Goal: Task Accomplishment & Management: Complete application form

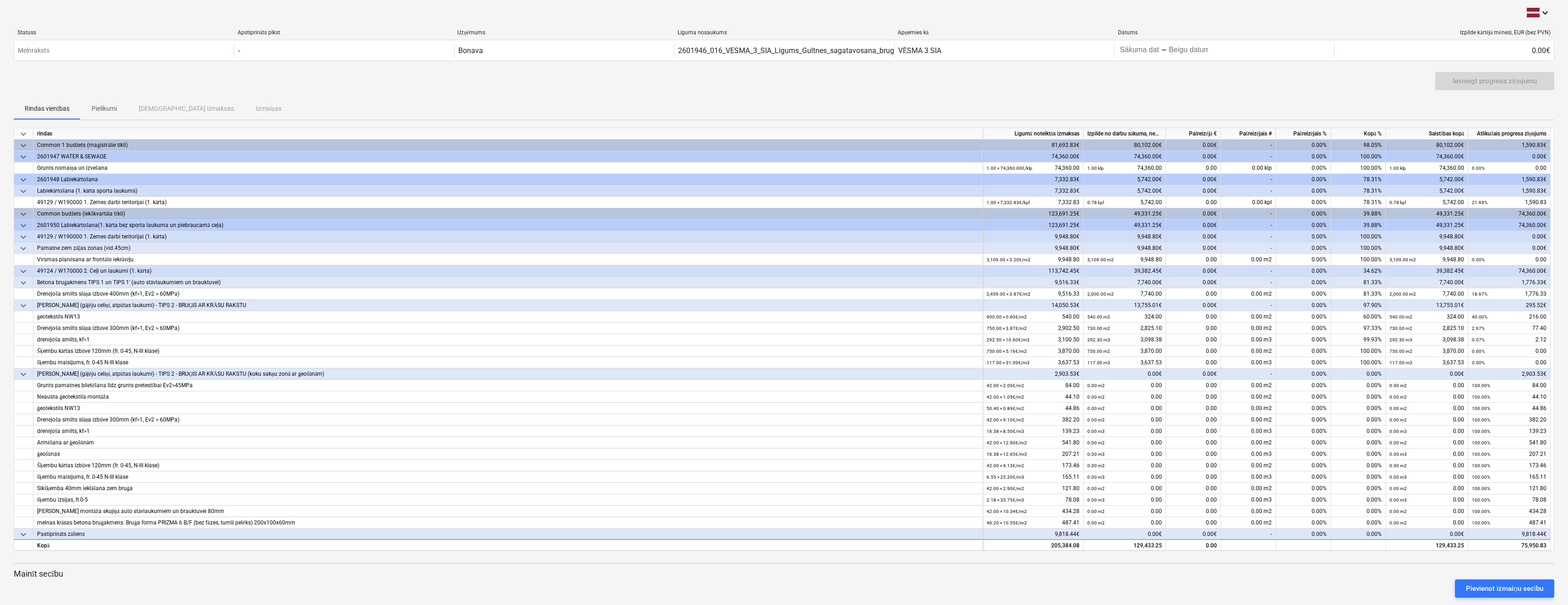
click at [52, 267] on div "49124 / W170000 2. Ceļi un laukumi (1. kārta)" at bounding box center [507, 271] width 942 height 12
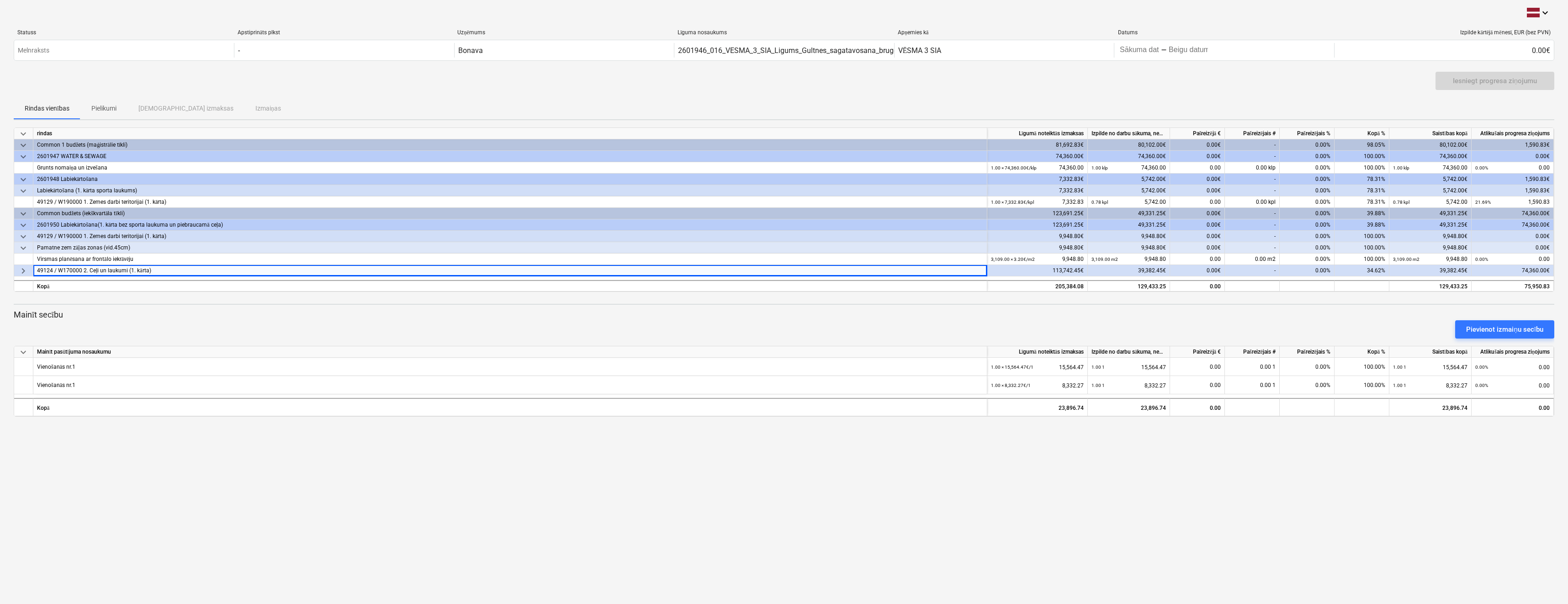
click at [29, 269] on span "keyboard_arrow_right" at bounding box center [23, 271] width 11 height 11
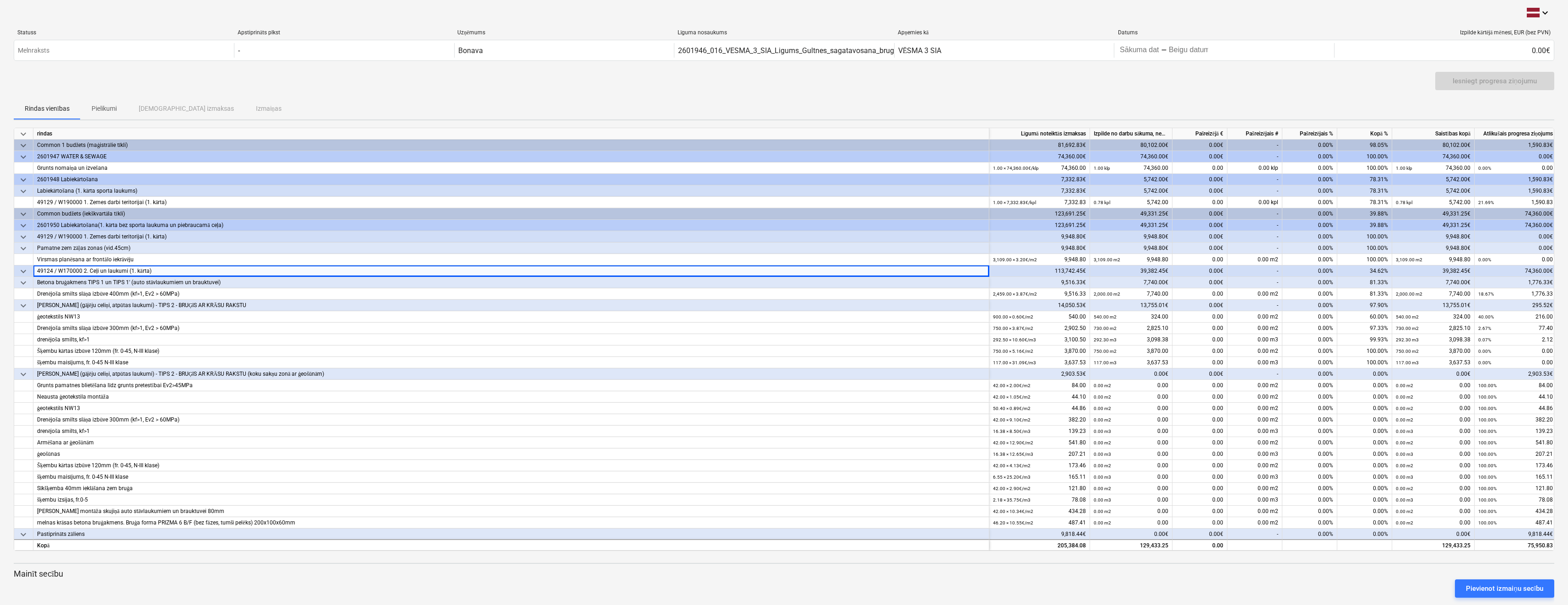
click at [47, 247] on div "Pamatne zem zāļas zonas (vid.45cm)" at bounding box center [511, 248] width 948 height 12
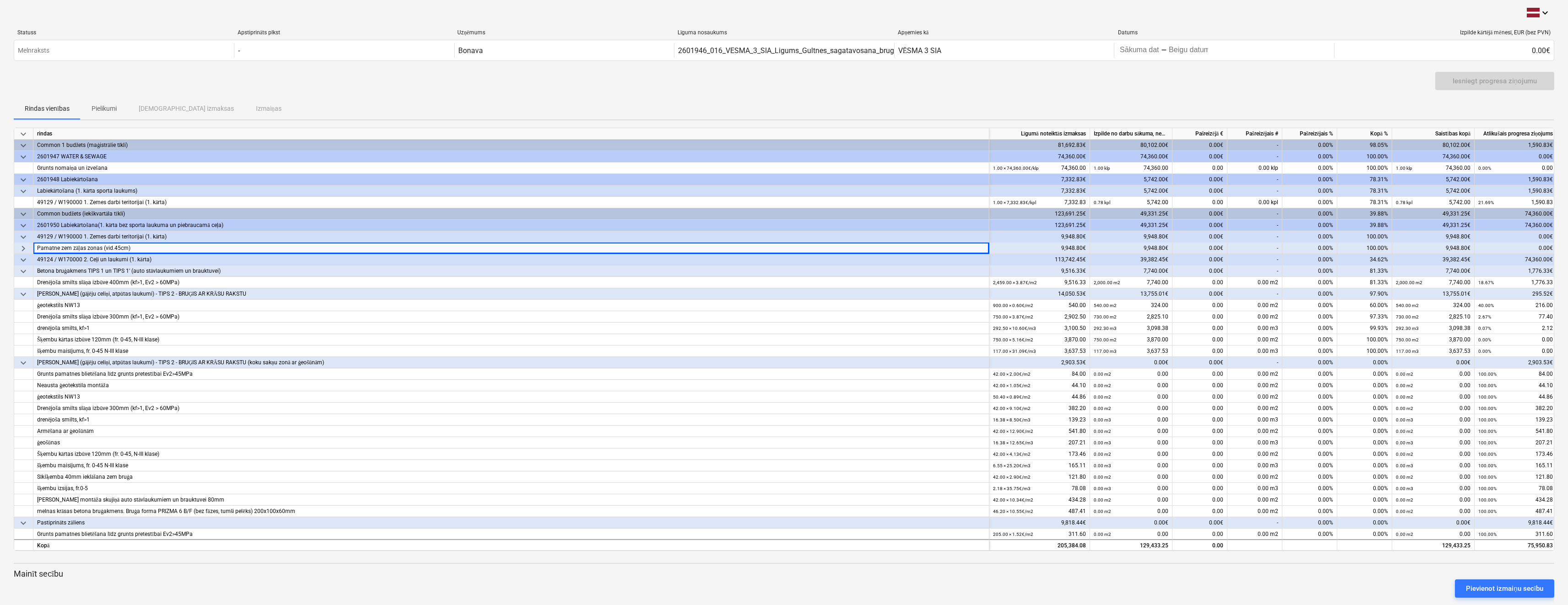
click at [47, 247] on div "Pamatne zem zāļas zonas (vid.45cm)" at bounding box center [511, 248] width 948 height 12
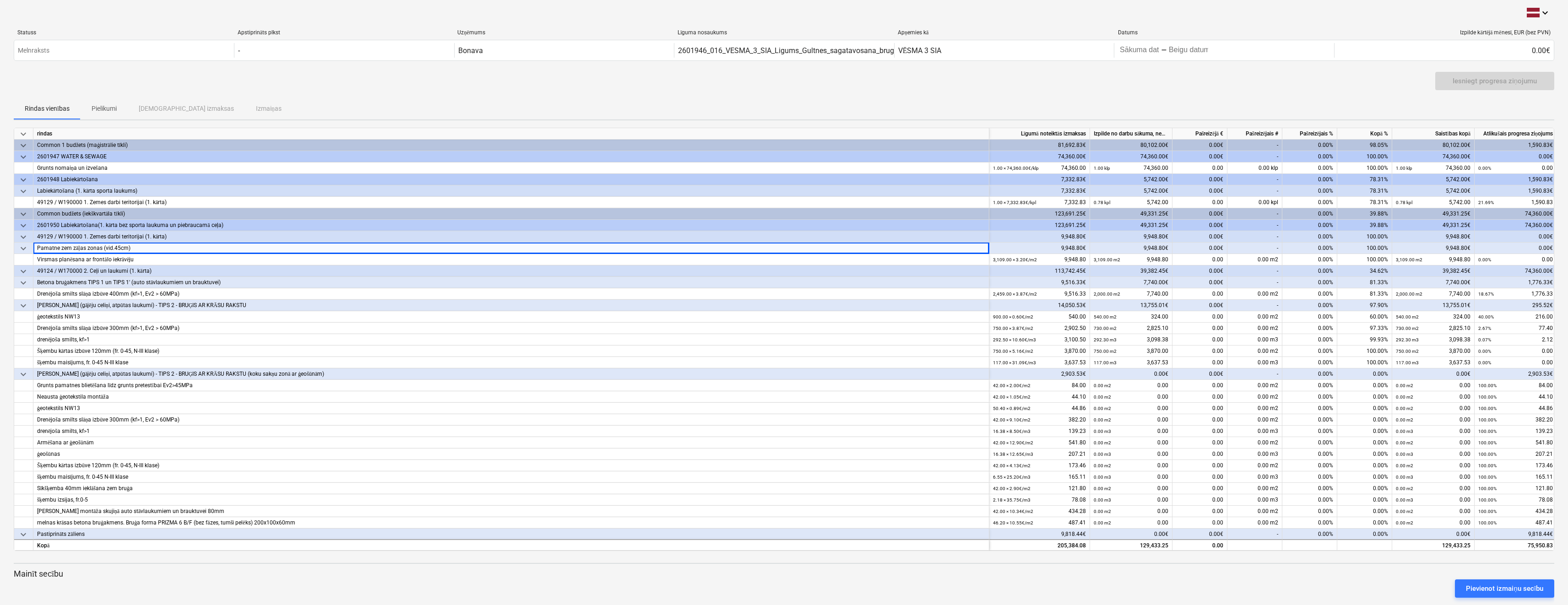
click at [28, 236] on span "keyboard_arrow_down" at bounding box center [23, 237] width 11 height 11
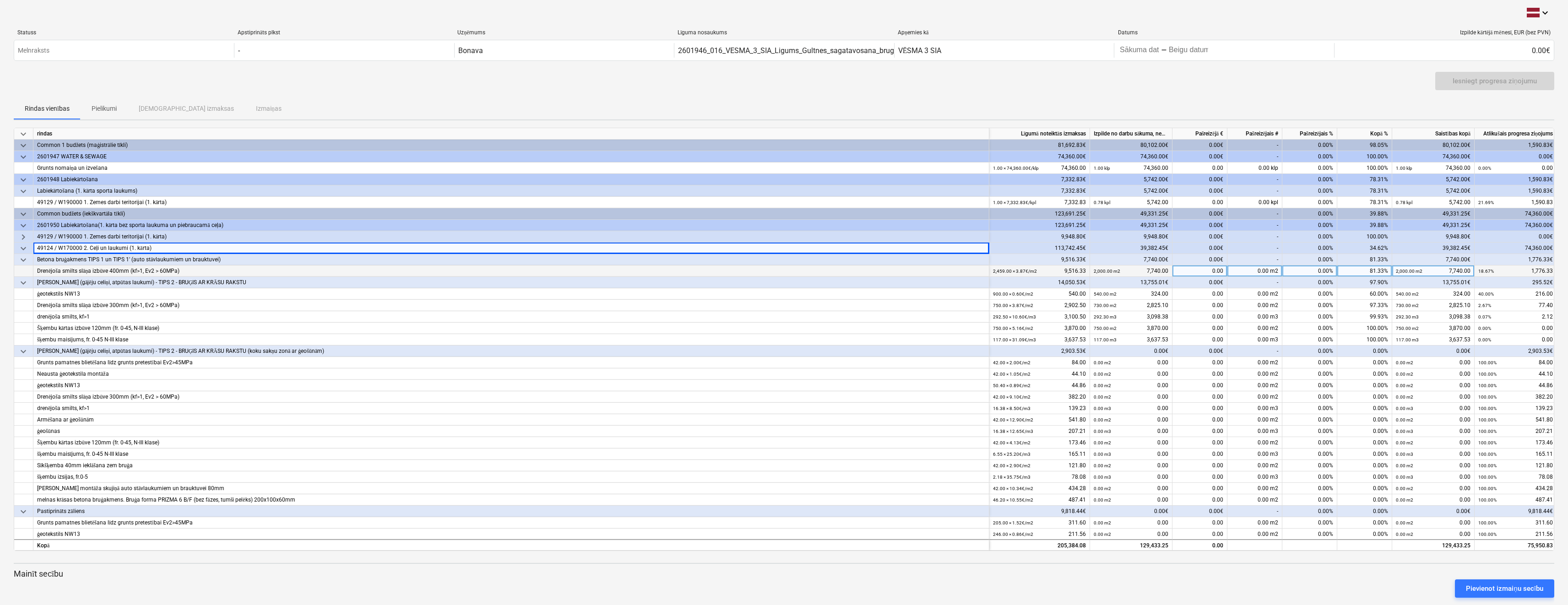
click at [95, 221] on div "2601950 Labiekārtošana(1. kārta bez sporta laukuma un piebraucamā ceļa)" at bounding box center [511, 225] width 948 height 12
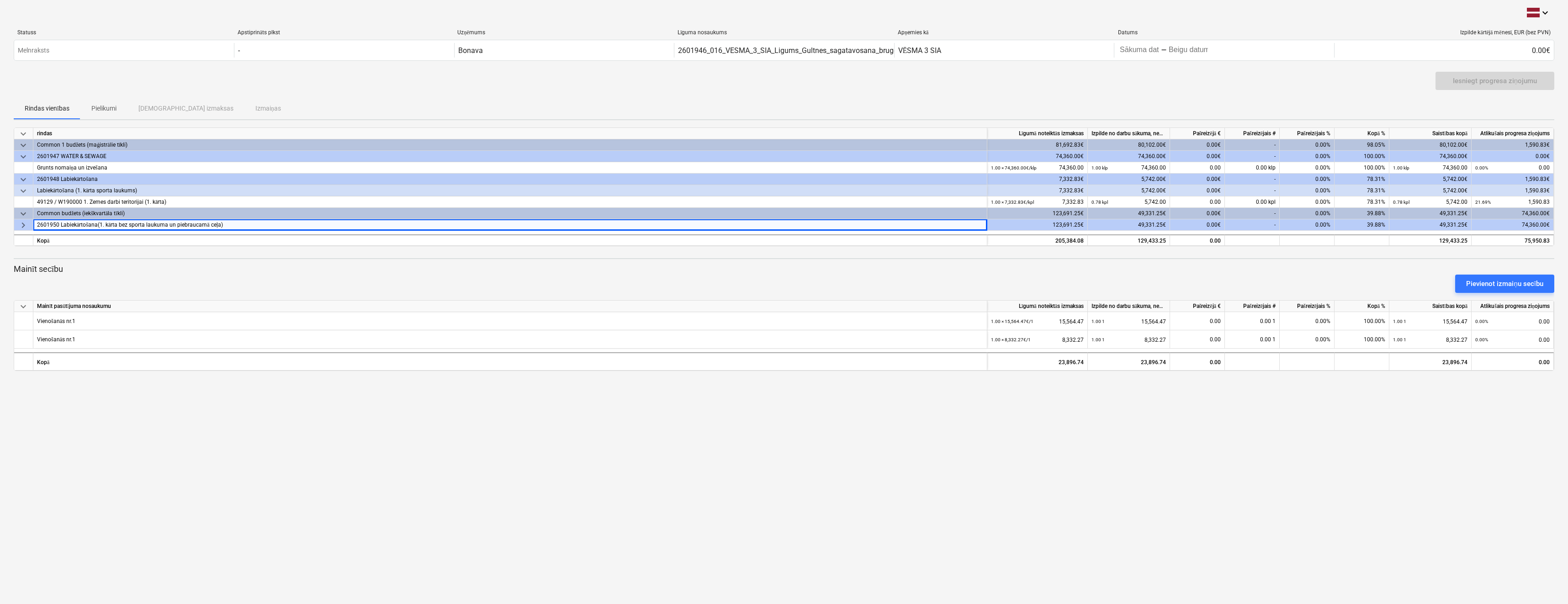
click at [96, 212] on div "Common budžets (iekškvartāla tīkli)" at bounding box center [510, 214] width 946 height 12
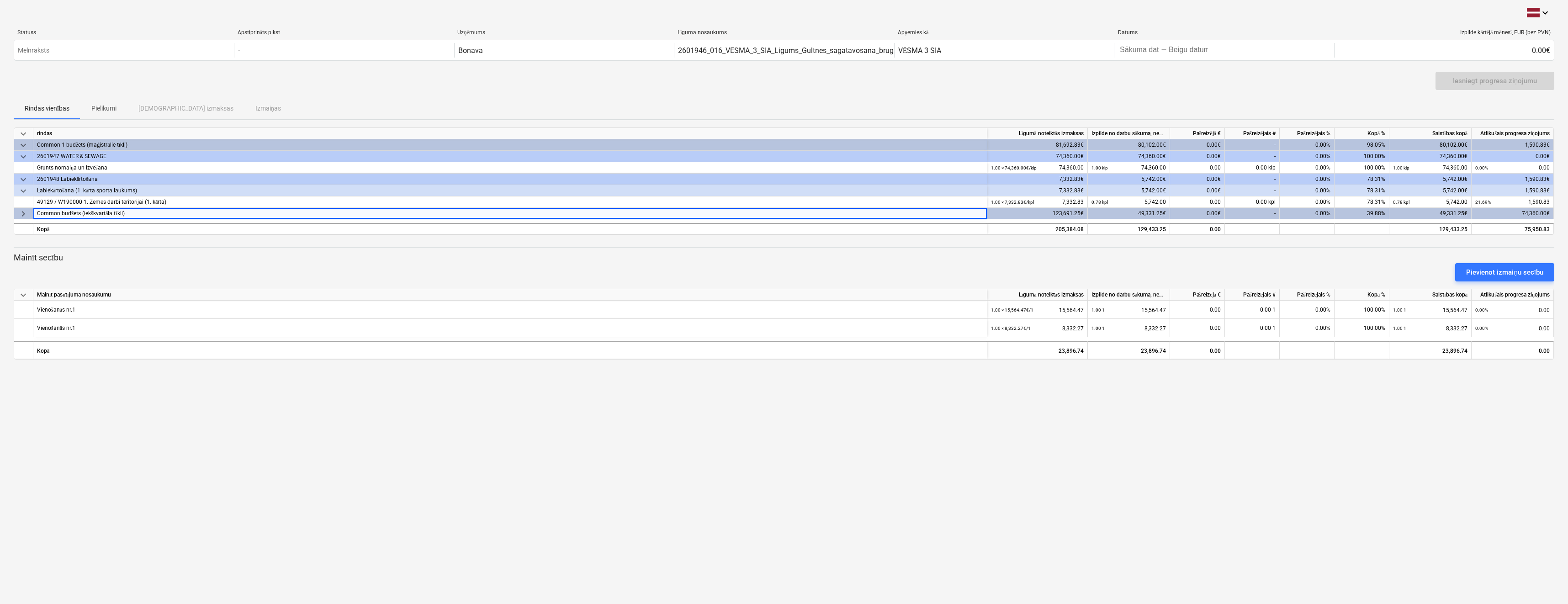
click at [27, 215] on span "keyboard_arrow_right" at bounding box center [23, 214] width 11 height 11
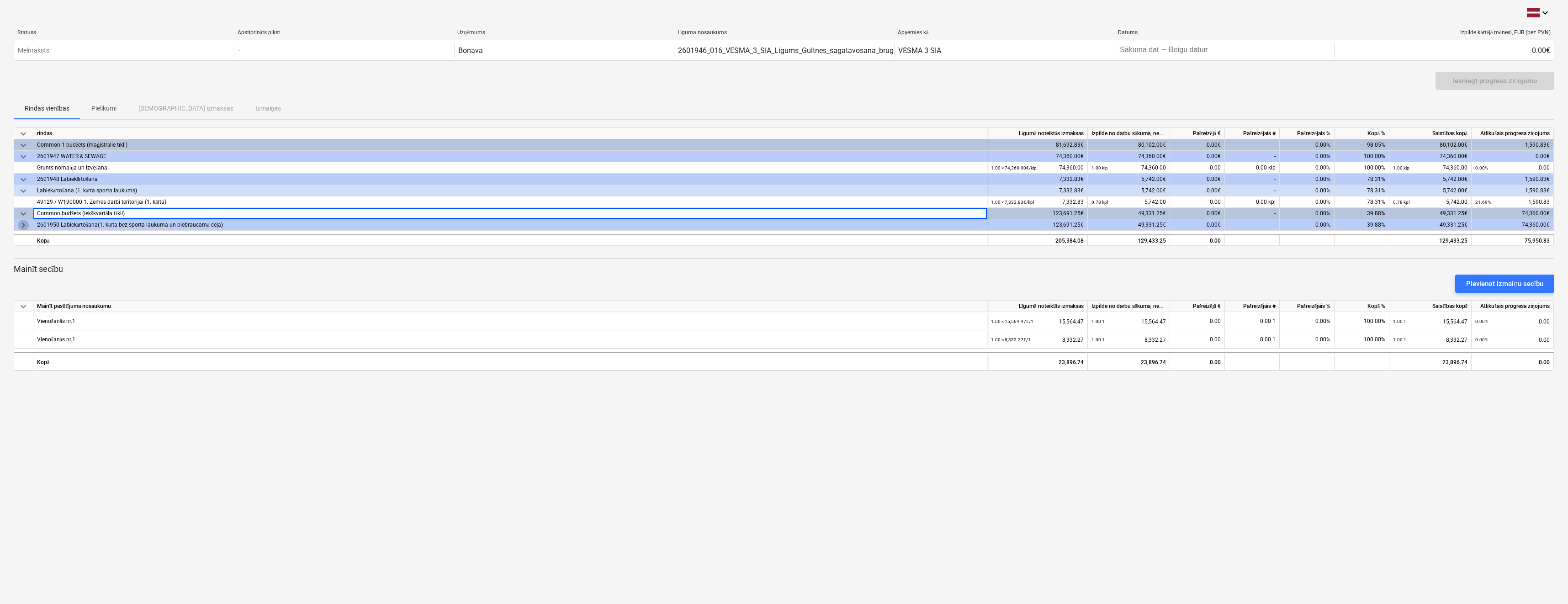
click at [26, 222] on span "keyboard_arrow_right" at bounding box center [23, 225] width 11 height 11
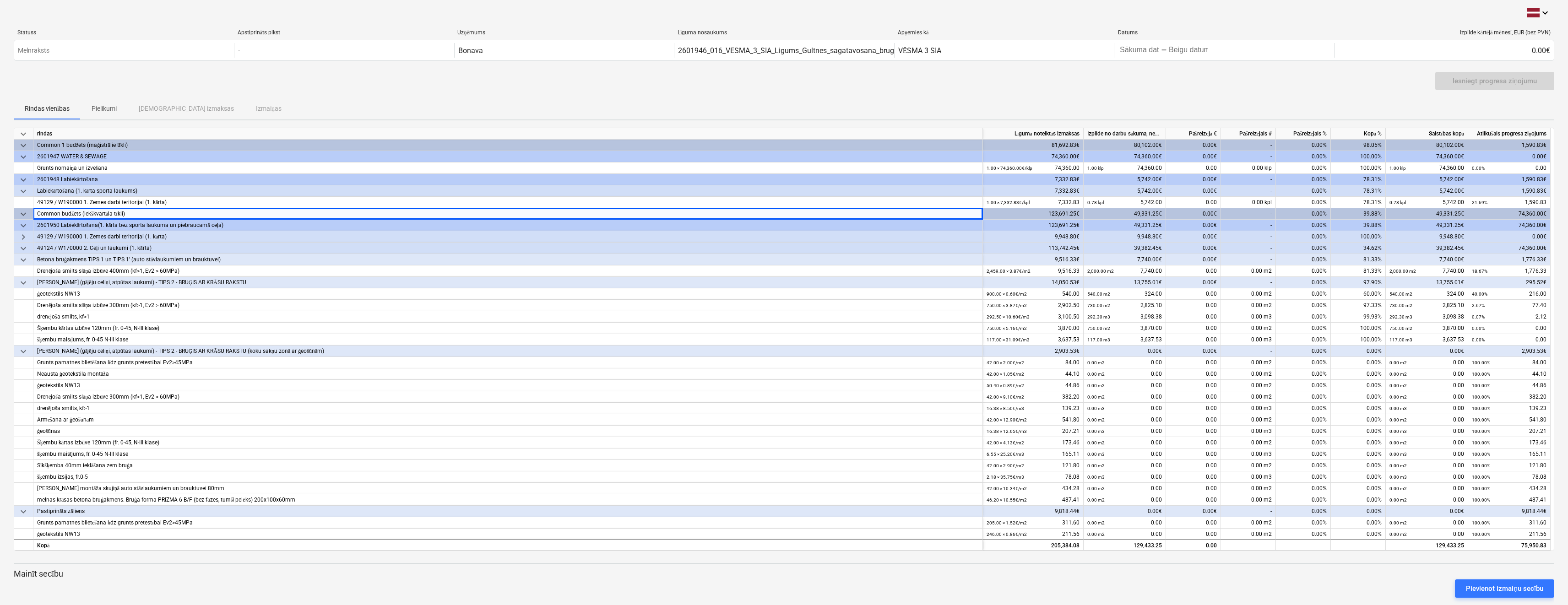
click at [21, 188] on span "keyboard_arrow_down" at bounding box center [23, 191] width 11 height 11
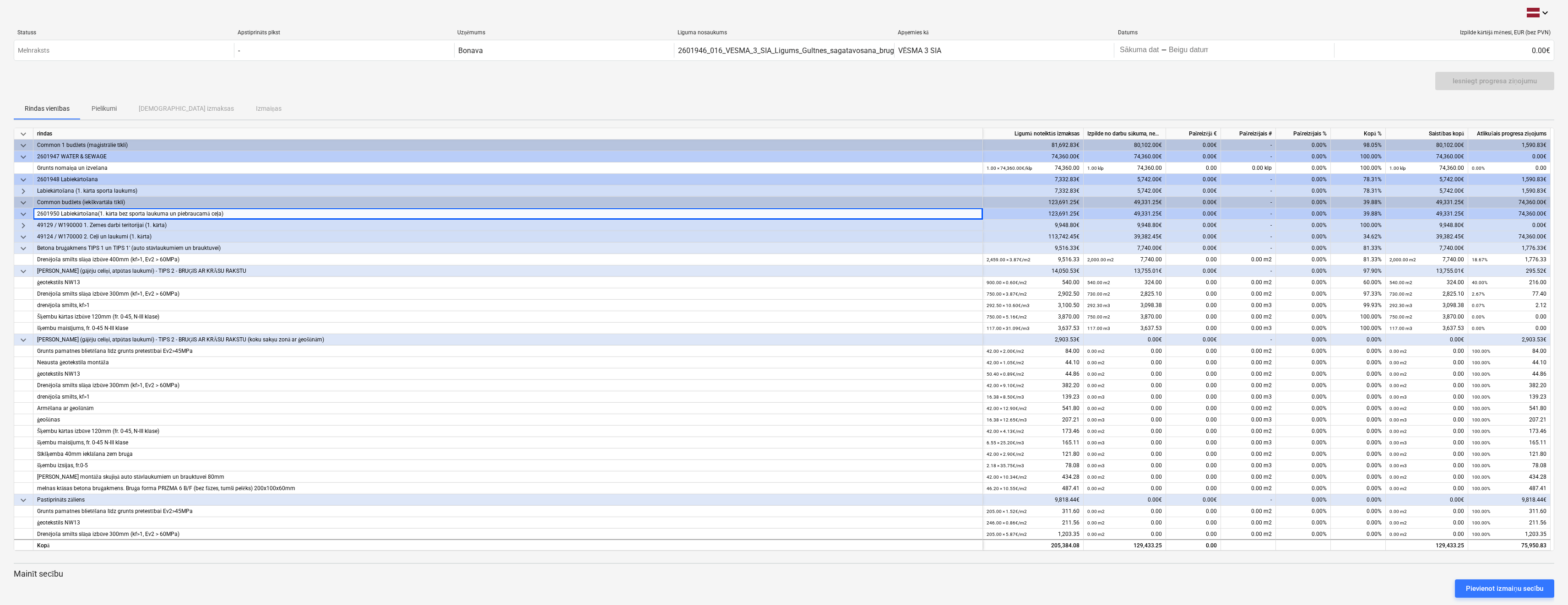
click at [21, 188] on span "keyboard_arrow_right" at bounding box center [23, 191] width 11 height 11
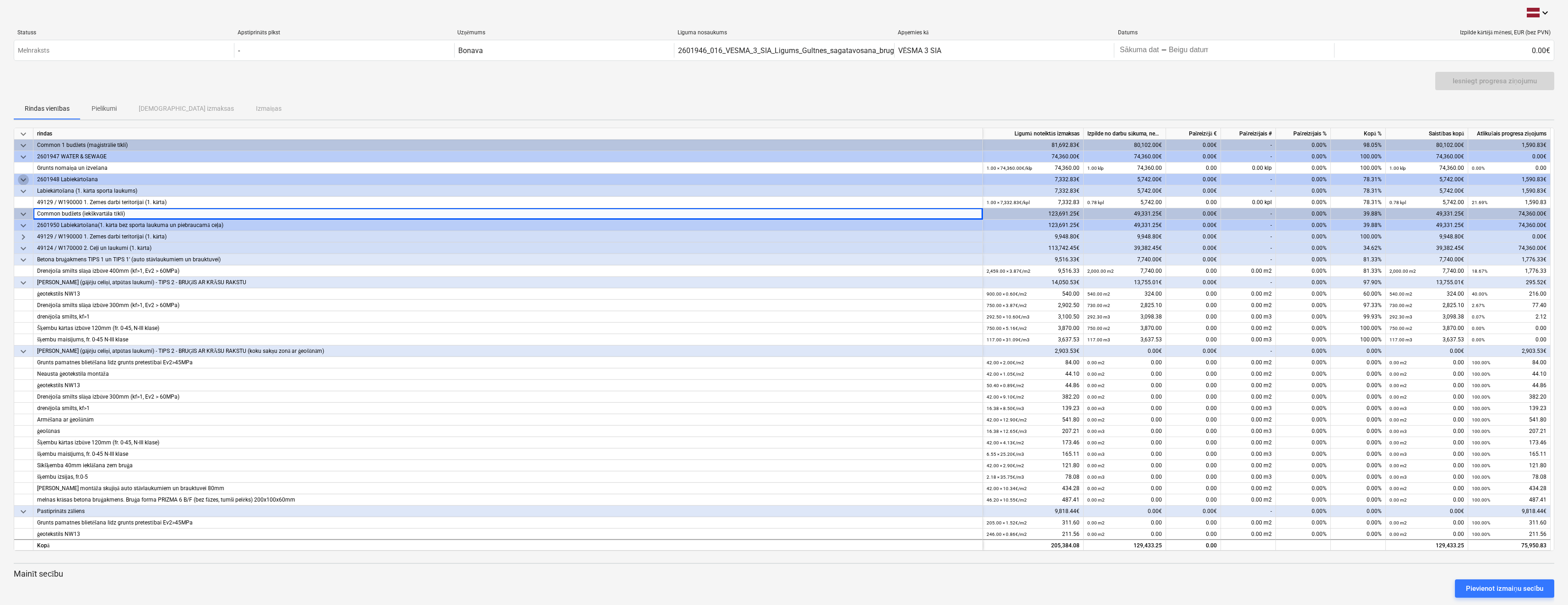
click at [19, 180] on span "keyboard_arrow_down" at bounding box center [23, 180] width 11 height 11
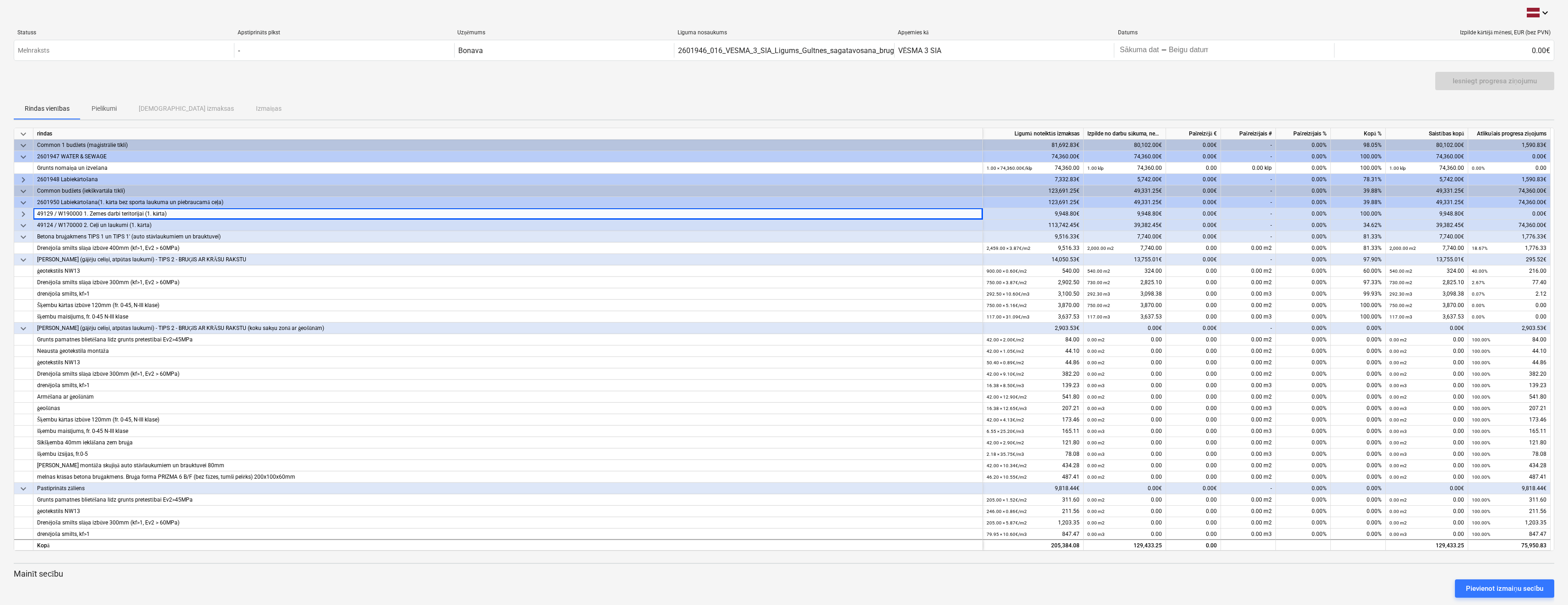
click at [19, 180] on span "keyboard_arrow_right" at bounding box center [23, 180] width 11 height 11
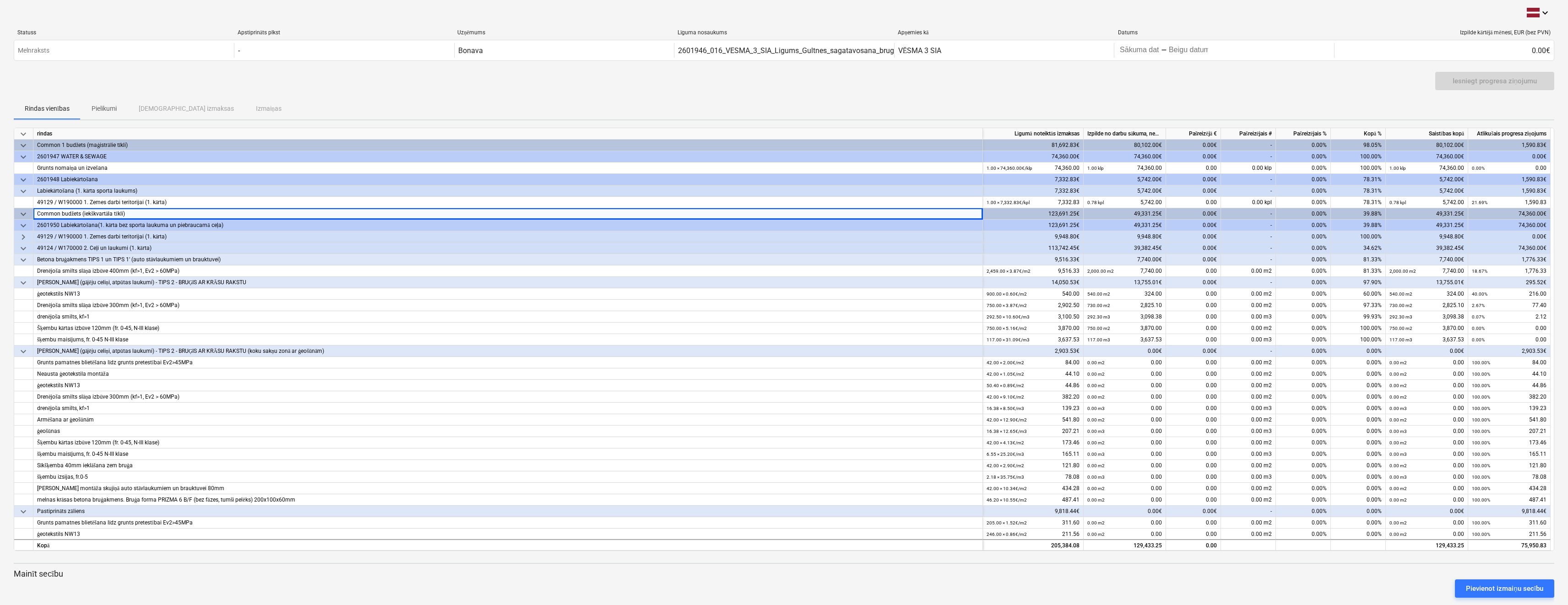
click at [17, 155] on div "keyboard_arrow_down" at bounding box center [24, 157] width 19 height 12
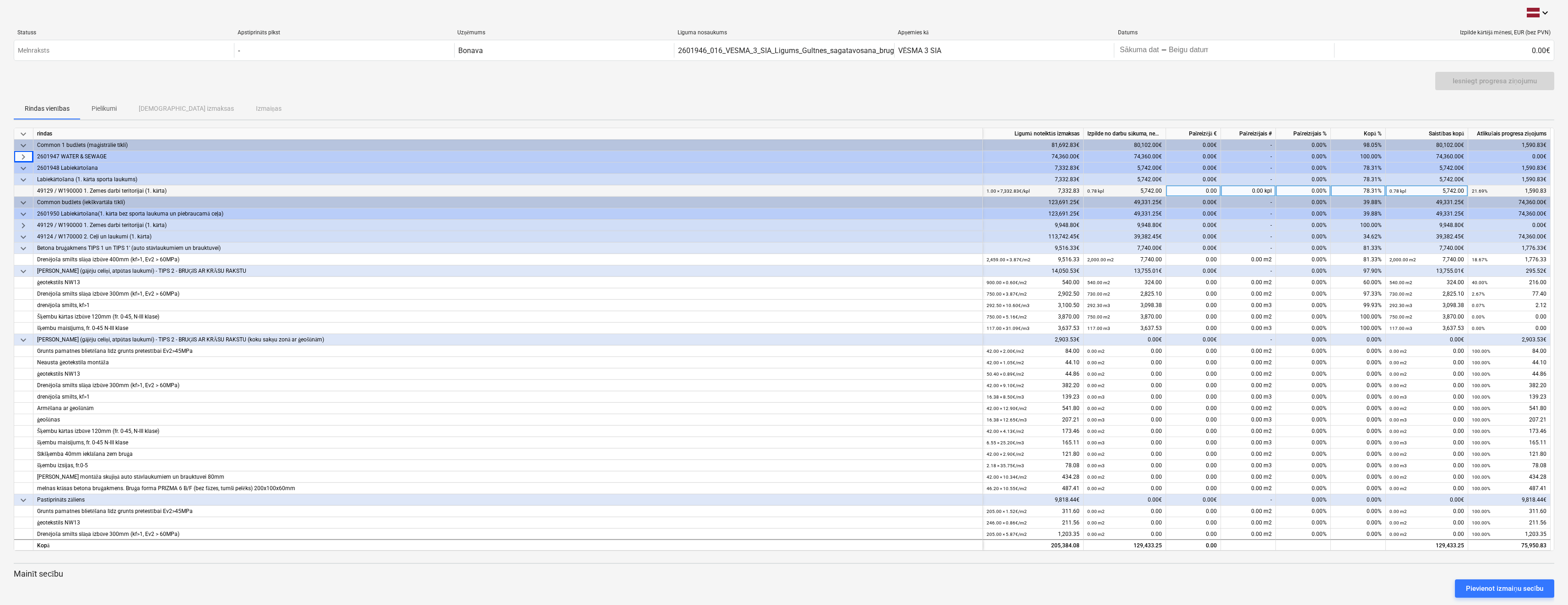
click at [17, 155] on div "keyboard_arrow_right" at bounding box center [24, 157] width 19 height 12
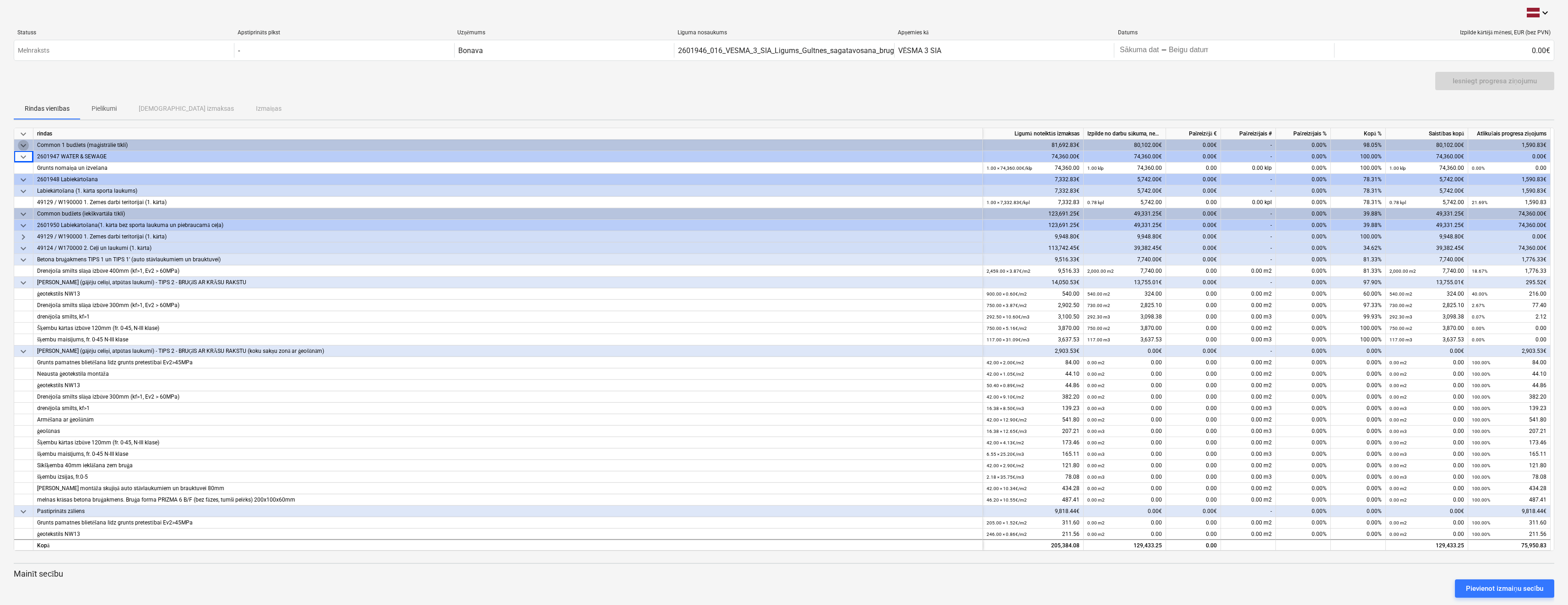
click at [19, 146] on span "keyboard_arrow_down" at bounding box center [23, 146] width 11 height 11
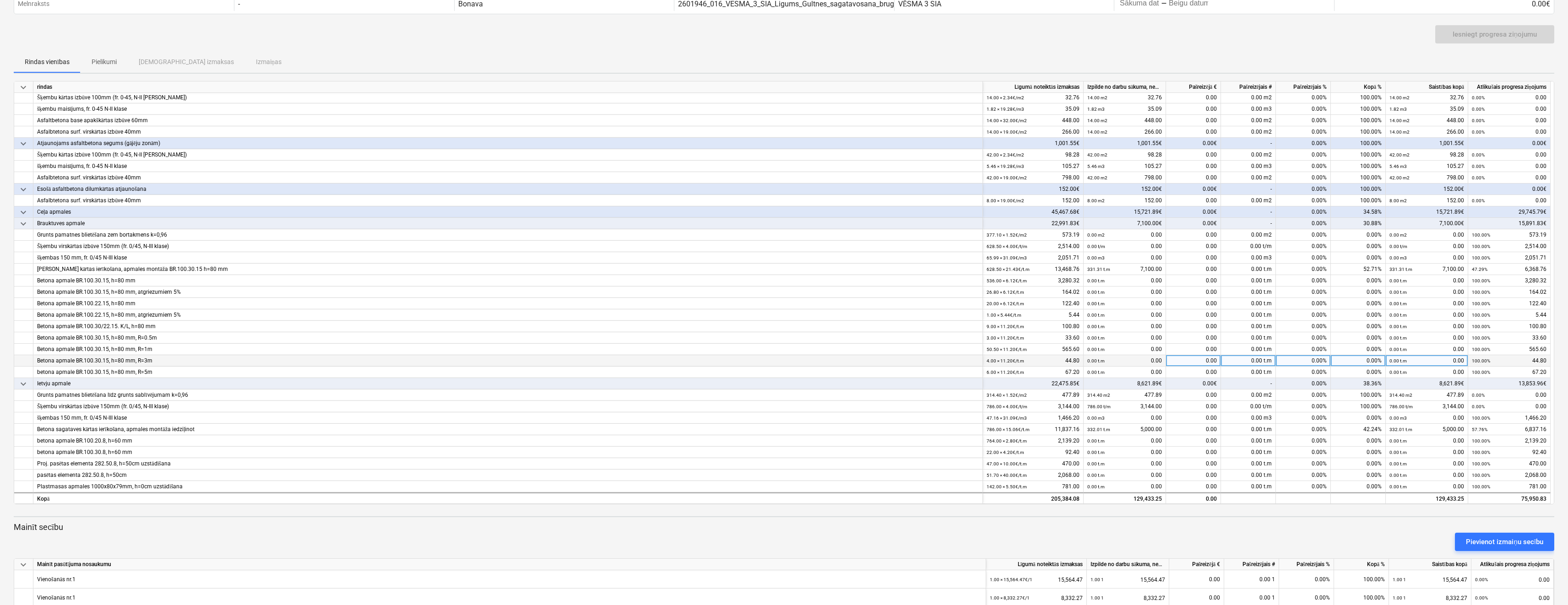
scroll to position [85, 0]
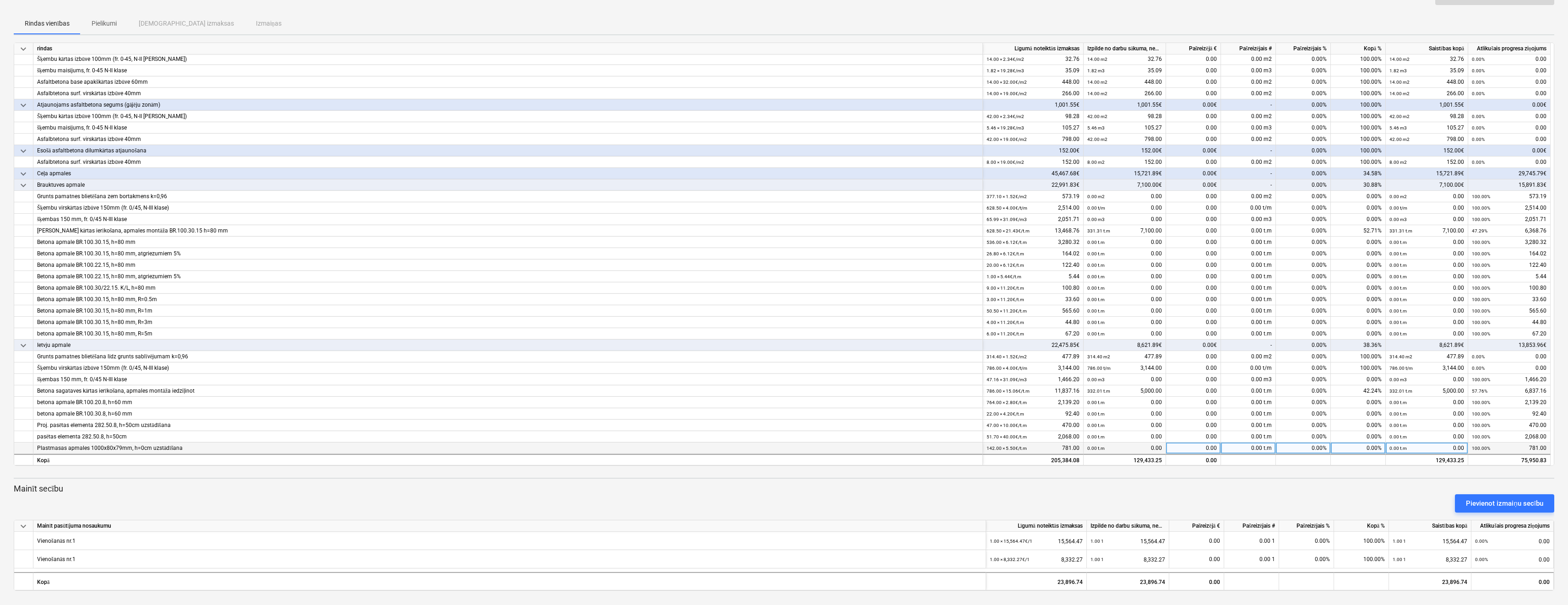
click at [1201, 444] on div "0.00" at bounding box center [1193, 448] width 55 height 12
type input "781"
click at [1191, 391] on div "0.00" at bounding box center [1193, 391] width 55 height 12
type input "6837.16"
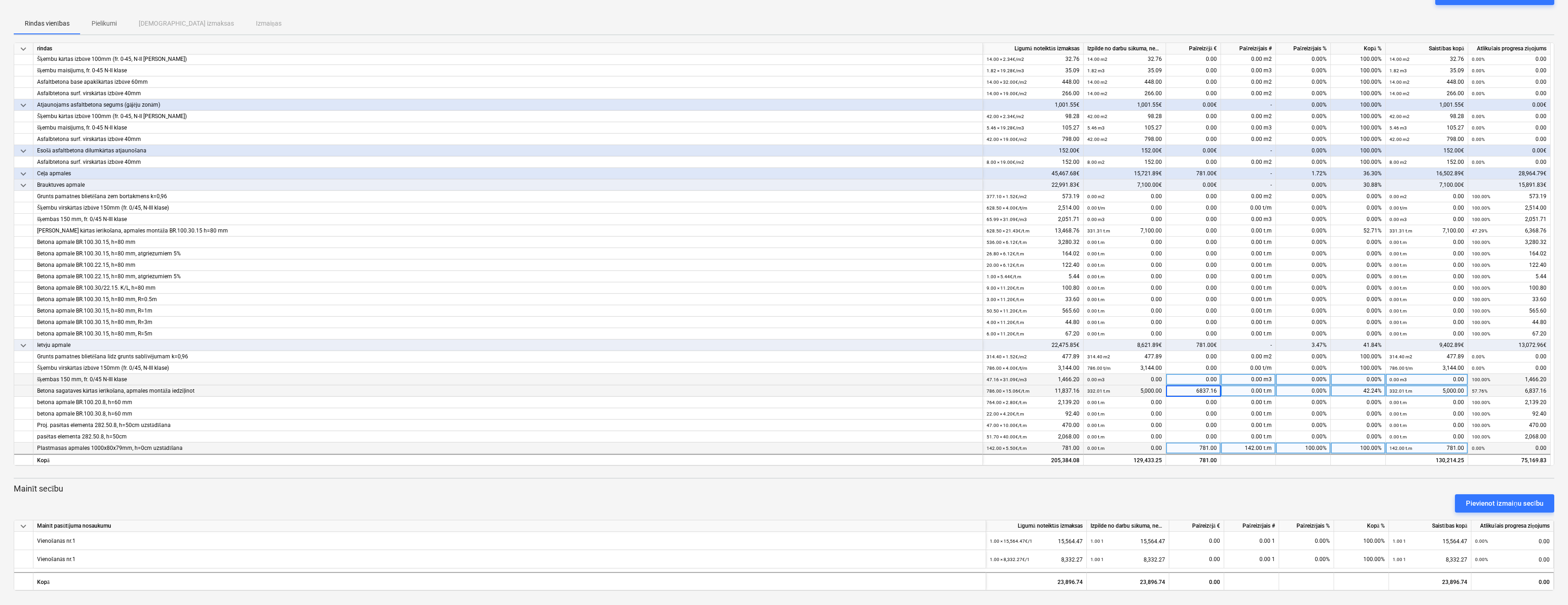
click at [1197, 380] on div "0.00" at bounding box center [1193, 379] width 55 height 12
click at [1177, 230] on div "0.00" at bounding box center [1193, 230] width 55 height 12
type input "6368.76"
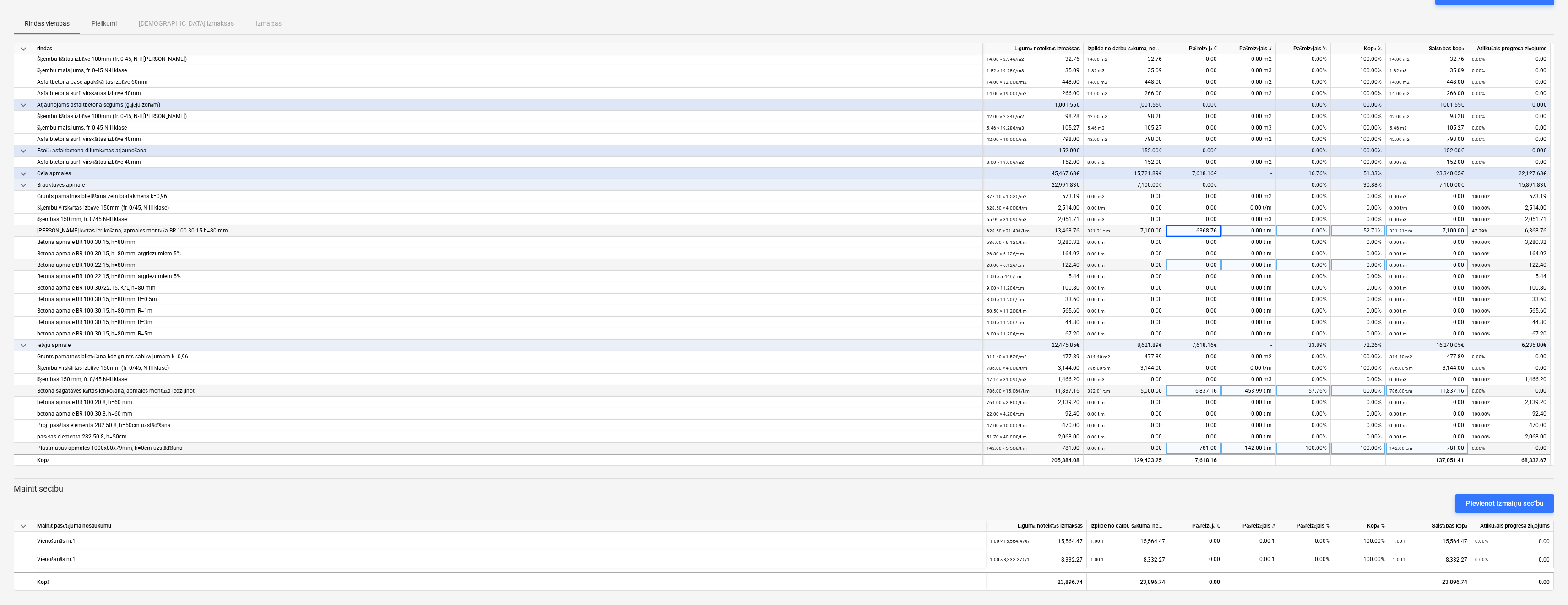
click at [1189, 260] on div "0.00" at bounding box center [1193, 265] width 55 height 12
click at [1183, 219] on div "0.00" at bounding box center [1193, 219] width 55 height 12
type input "2051.71"
click at [1187, 206] on div "0.00" at bounding box center [1193, 208] width 55 height 12
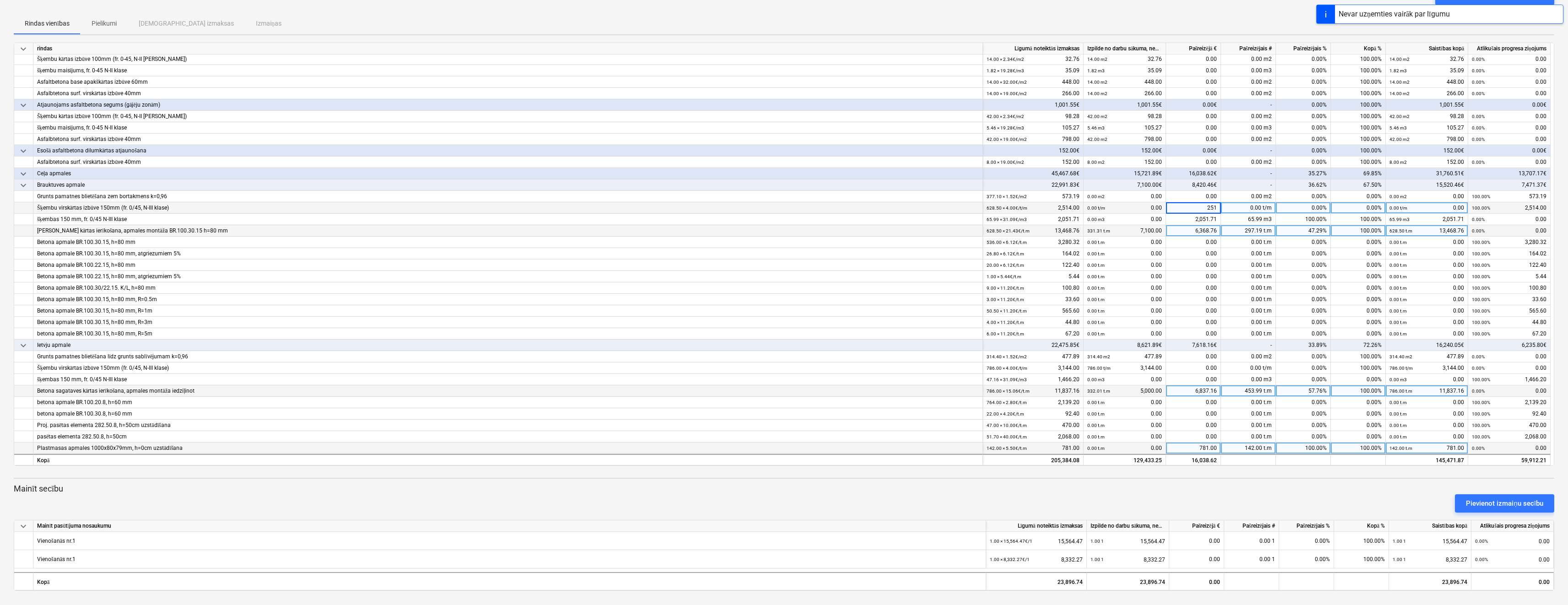
type input "2514"
click at [1187, 260] on div "0.00" at bounding box center [1193, 265] width 55 height 12
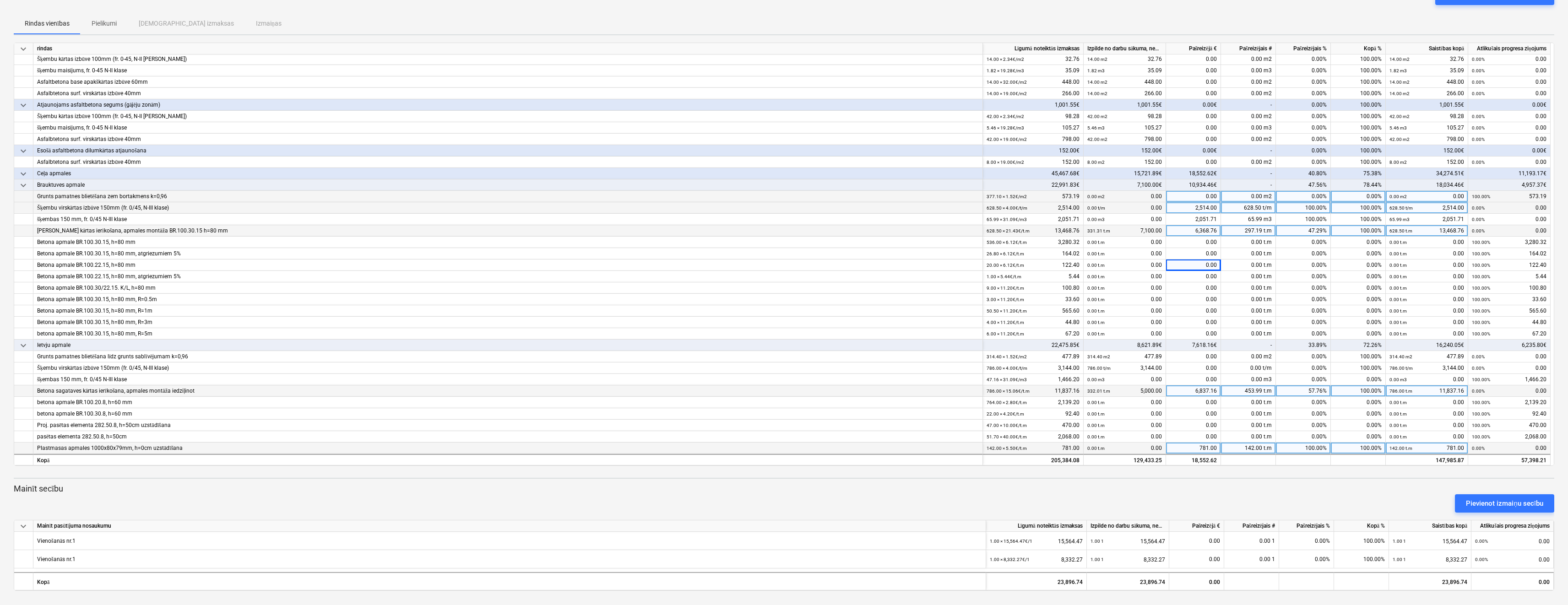
click at [1188, 195] on div "0.00" at bounding box center [1193, 196] width 55 height 12
type input "573.19"
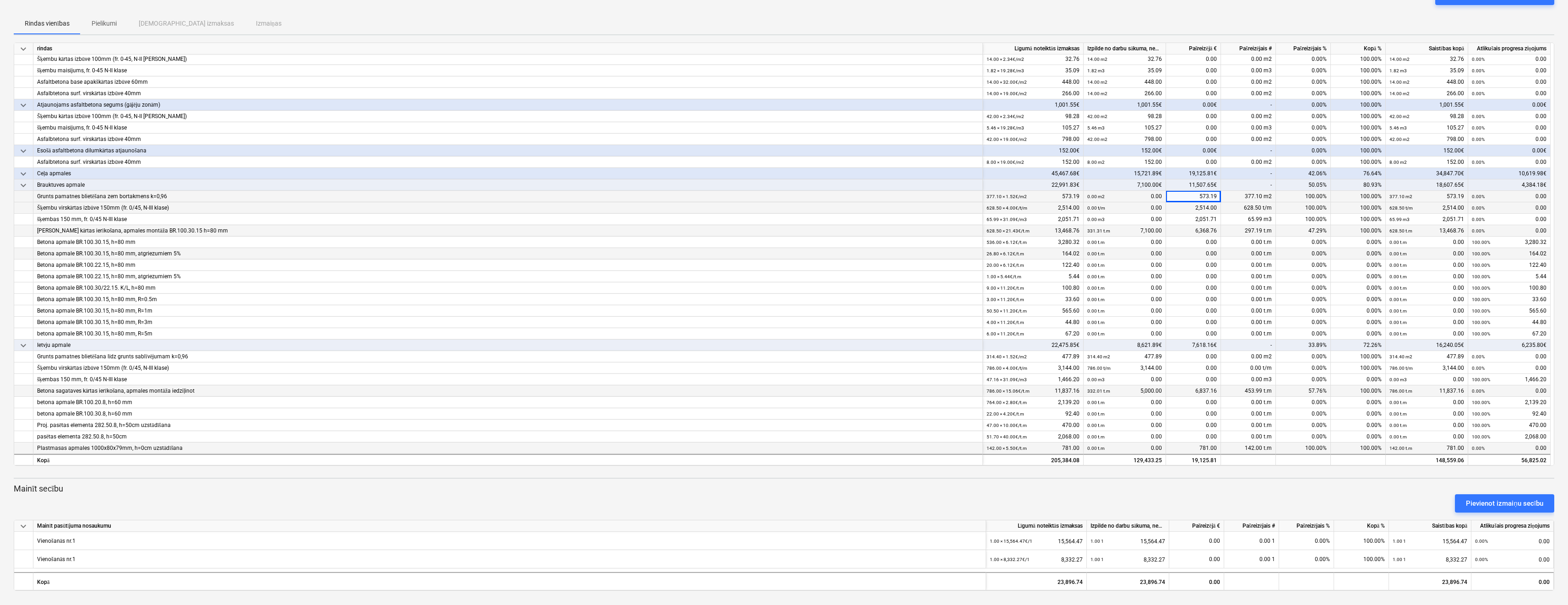
click at [1190, 254] on div "0.00" at bounding box center [1193, 254] width 55 height 12
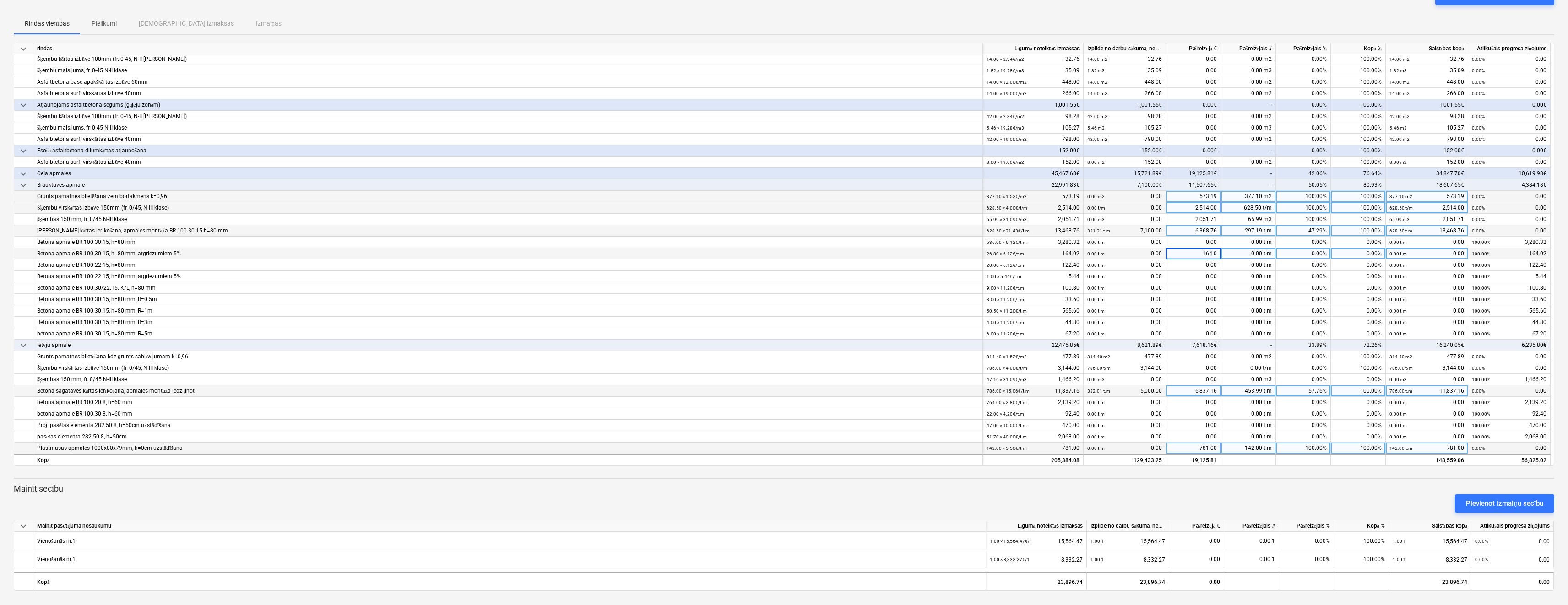
type input "164.02"
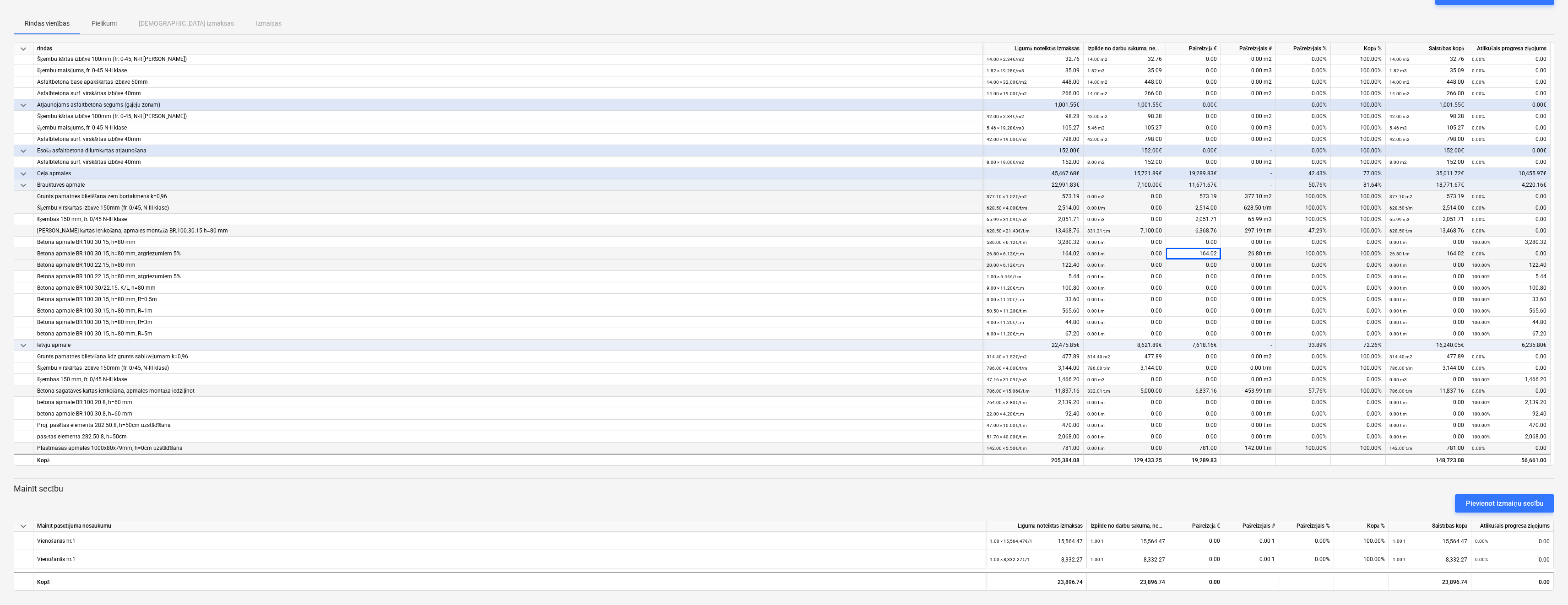
click at [1184, 265] on div "0.00" at bounding box center [1193, 265] width 55 height 12
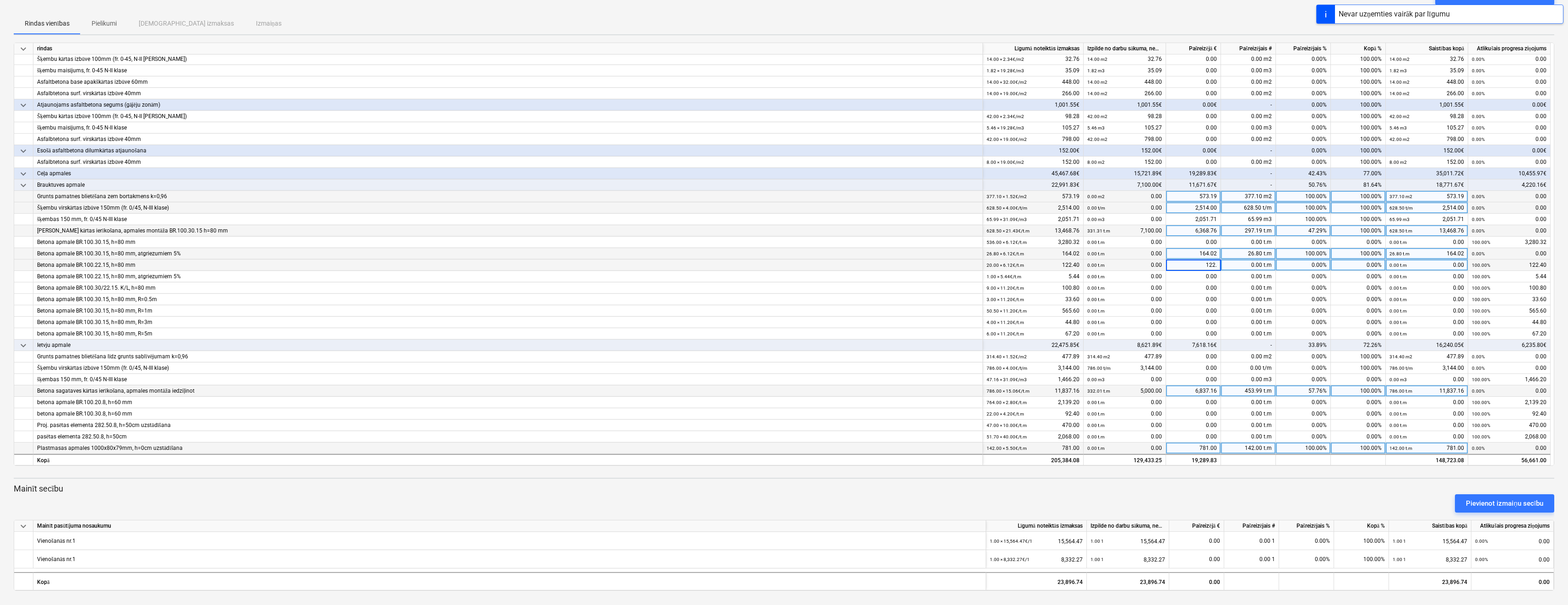
type input "122.4"
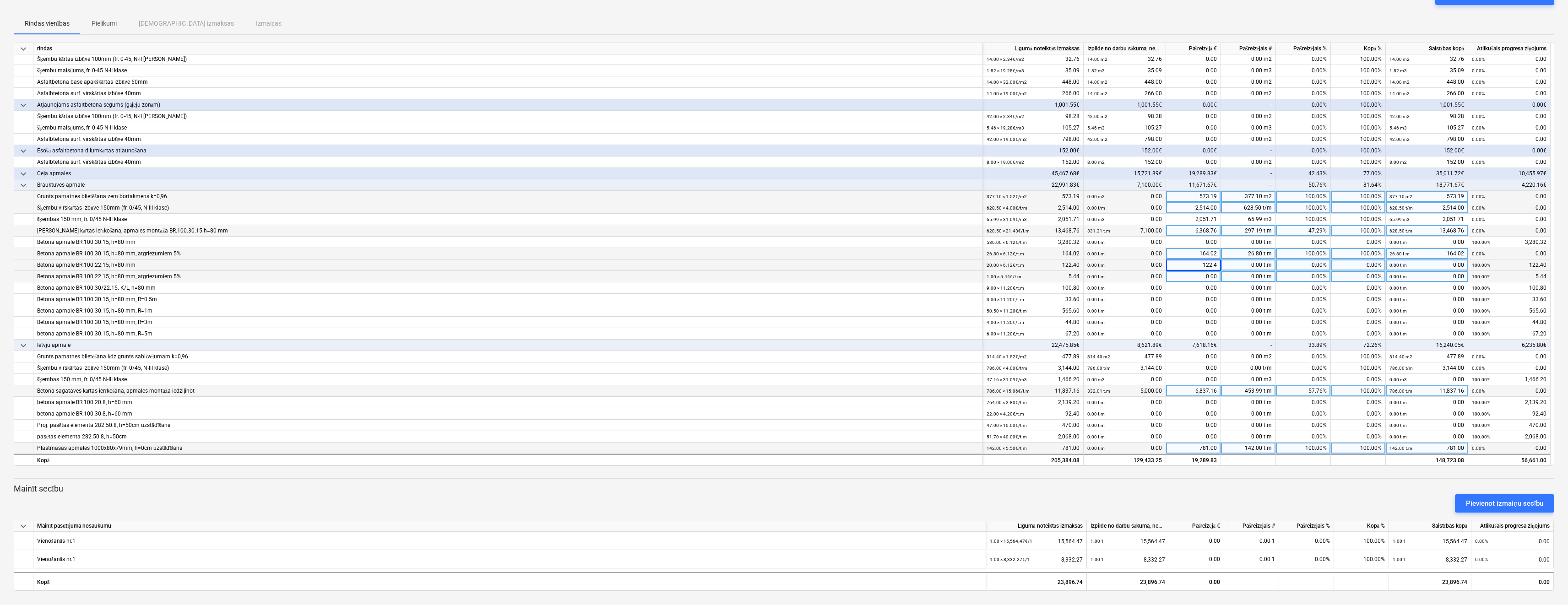
click at [1193, 278] on div "0.00" at bounding box center [1193, 276] width 55 height 12
type input "5.44"
click at [1201, 291] on div "0.00" at bounding box center [1193, 288] width 55 height 12
click at [1196, 301] on div "0.00" at bounding box center [1193, 299] width 55 height 12
click at [1193, 288] on div "0.00" at bounding box center [1193, 288] width 55 height 12
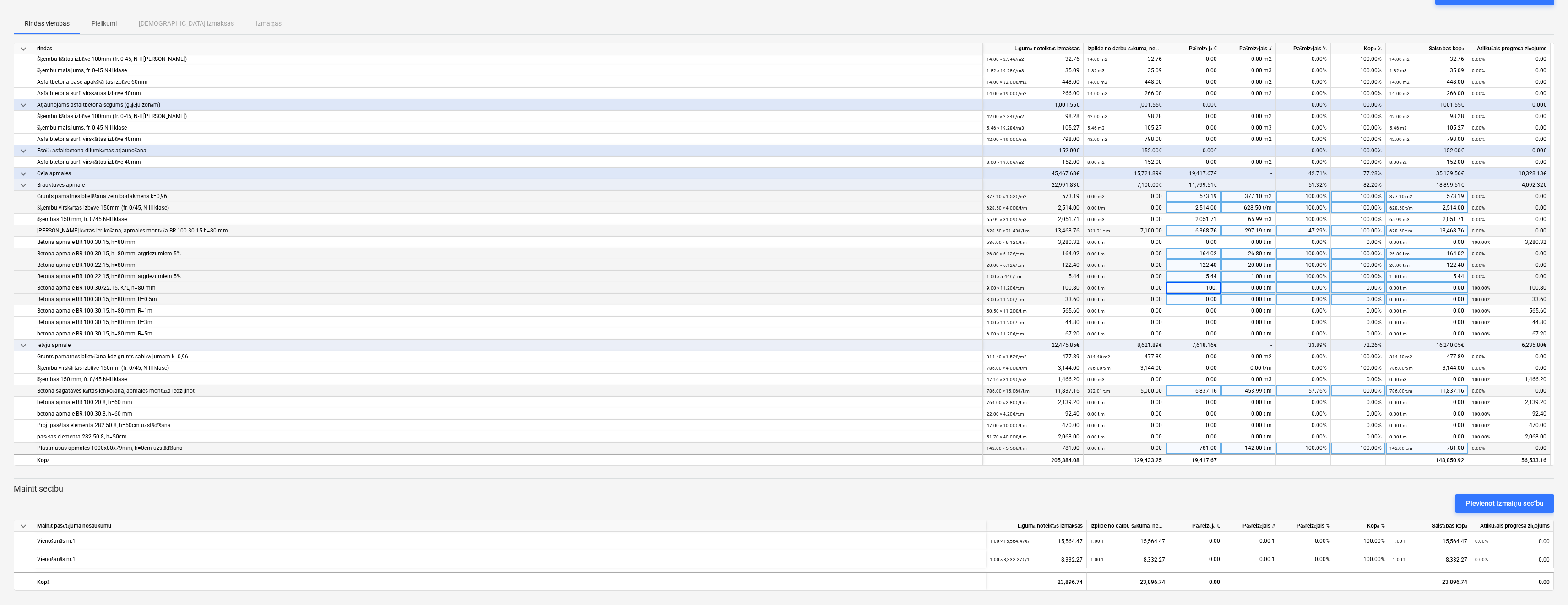
type input "100.8"
click at [1197, 304] on div "0.00" at bounding box center [1193, 299] width 55 height 12
type input "33.6"
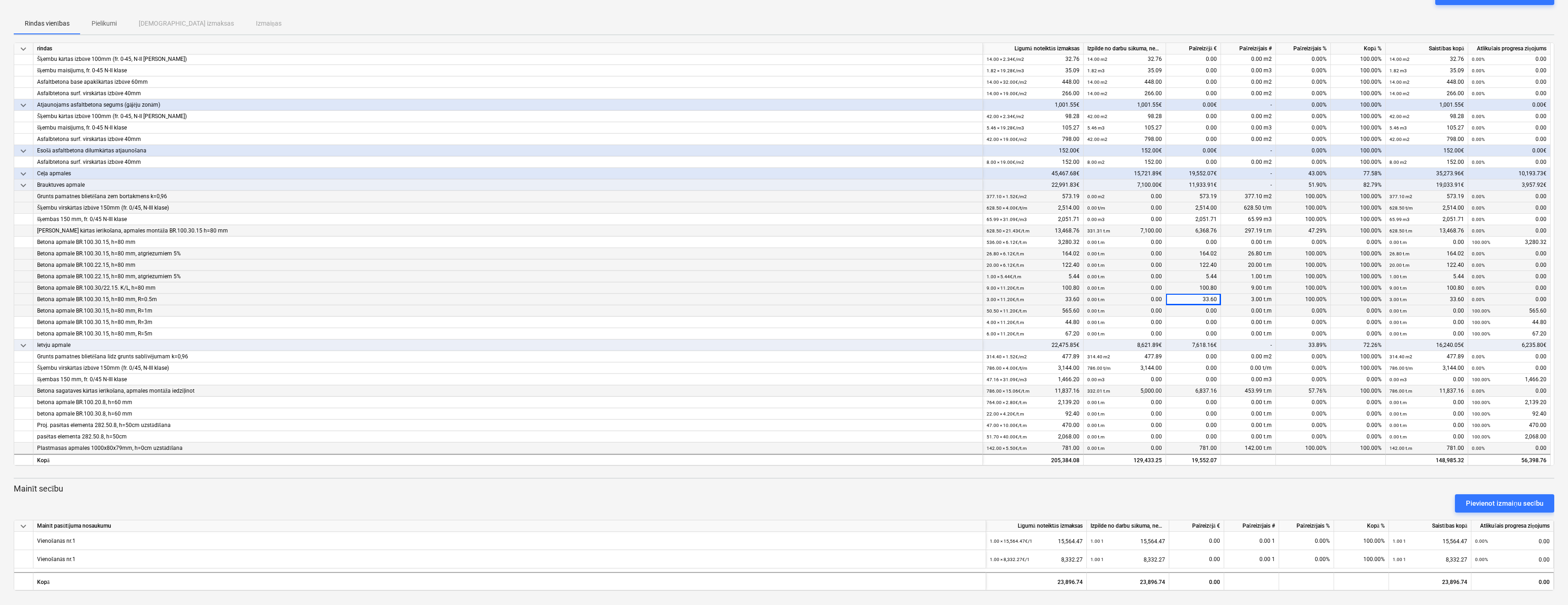
click at [1193, 316] on div "0.00" at bounding box center [1193, 311] width 55 height 12
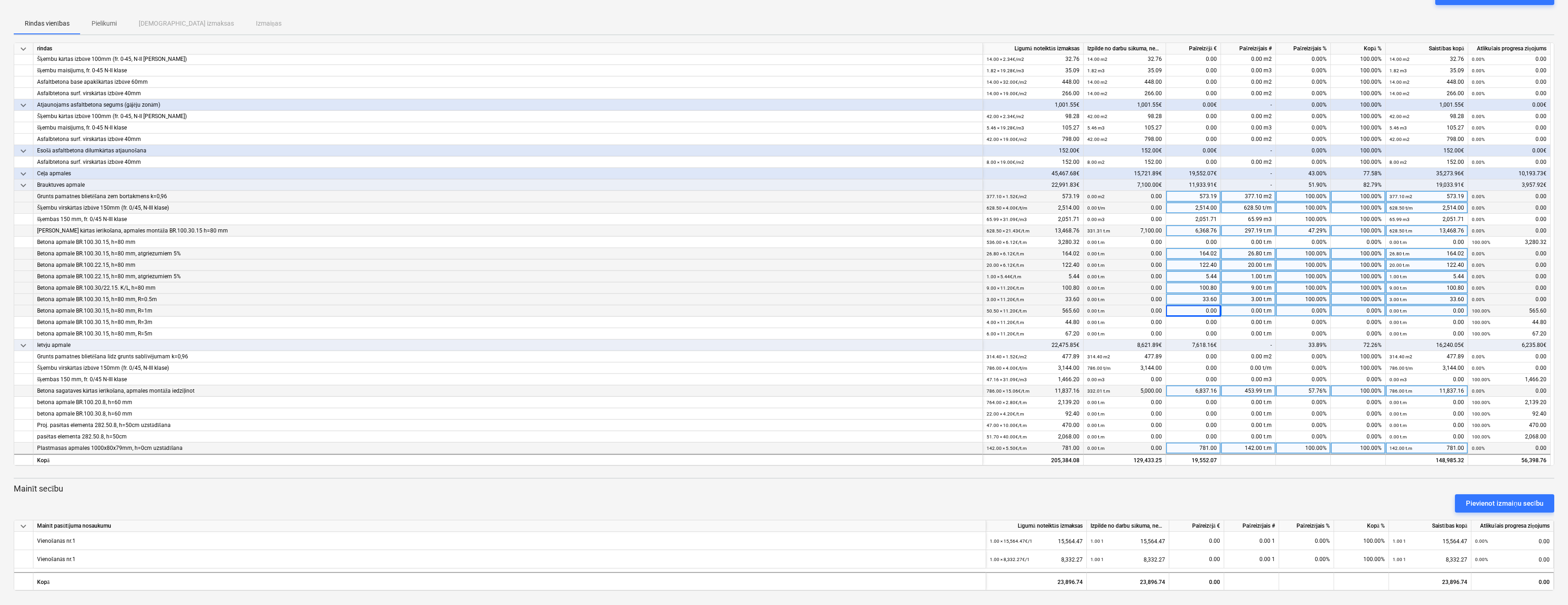
click at [1187, 310] on div "0.00" at bounding box center [1193, 311] width 55 height 12
type input "565.6"
click at [1193, 325] on div "0.00" at bounding box center [1193, 322] width 55 height 12
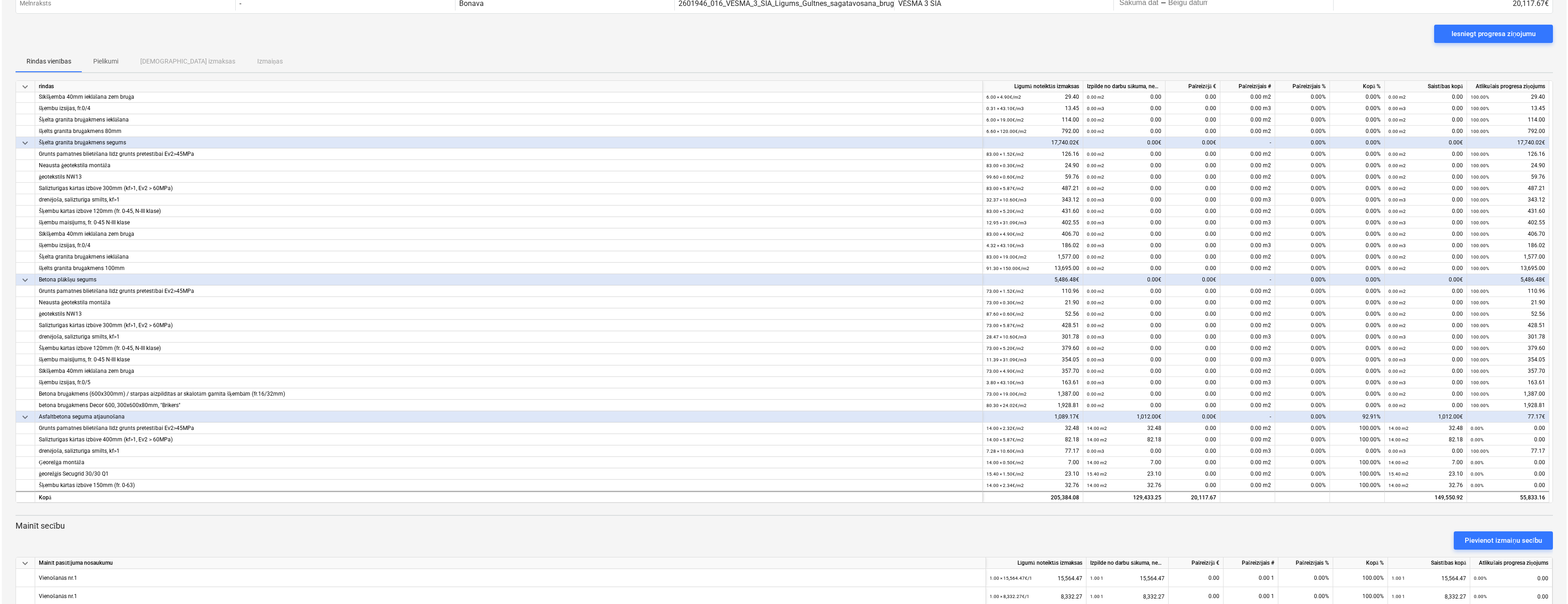
scroll to position [0, 0]
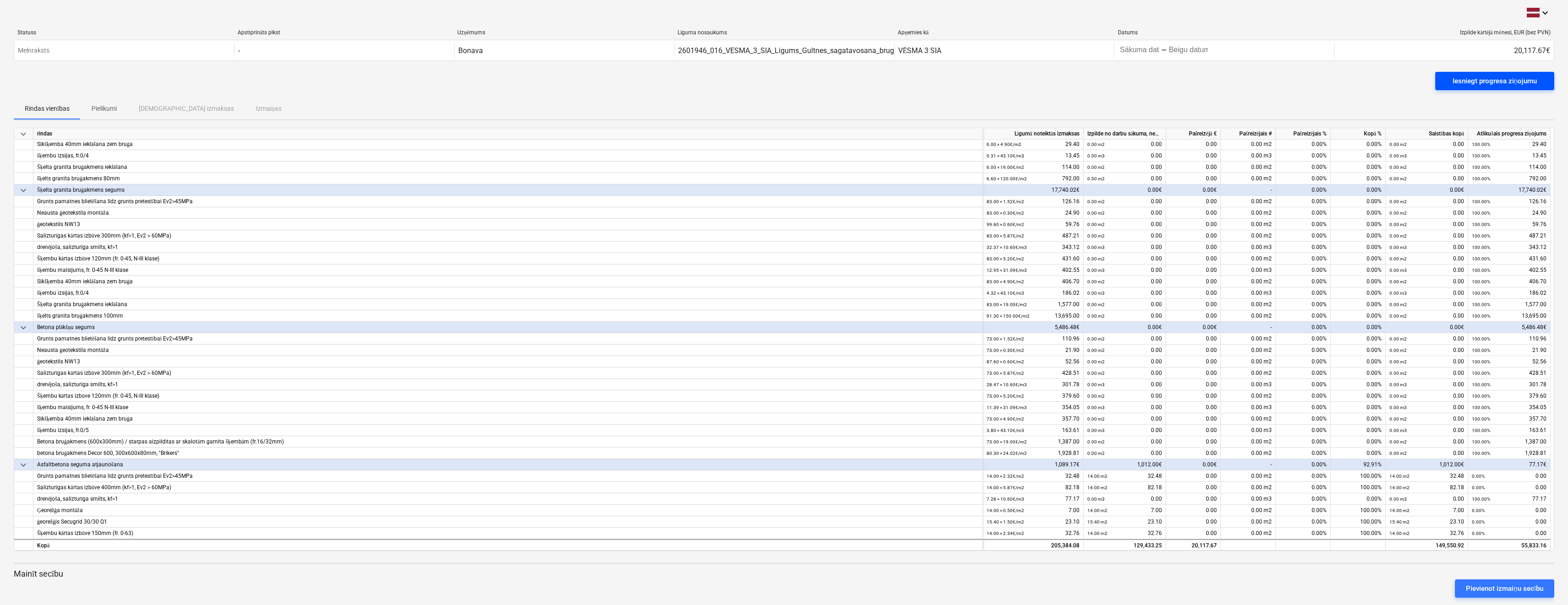
click at [1474, 79] on div "Iesniegt progresa ziņojumu" at bounding box center [1495, 81] width 84 height 12
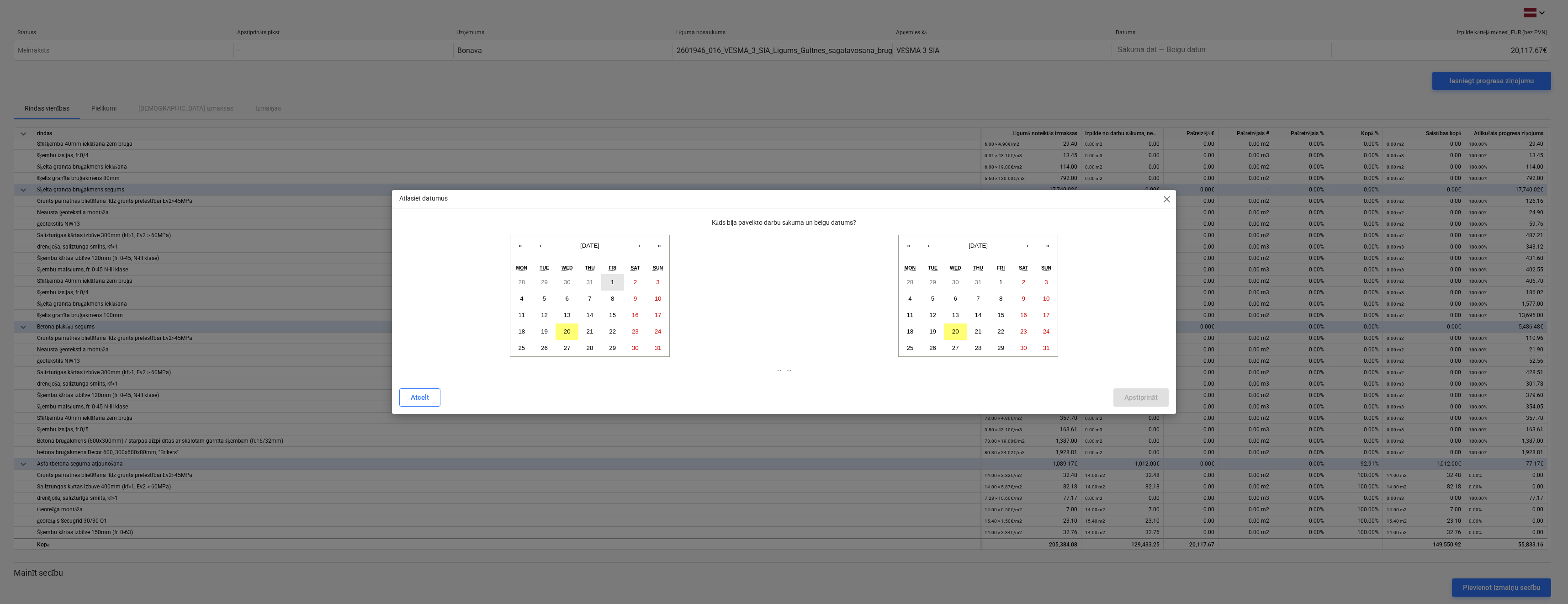
click at [614, 283] on abbr "1" at bounding box center [612, 282] width 3 height 7
click at [955, 328] on abbr "20" at bounding box center [955, 332] width 7 height 7
click at [1133, 397] on div "Apstiprināt" at bounding box center [1141, 397] width 33 height 12
